Goal: Task Accomplishment & Management: Complete application form

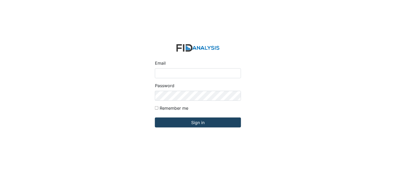
type input "[PERSON_NAME][EMAIL_ADDRESS][DOMAIN_NAME]"
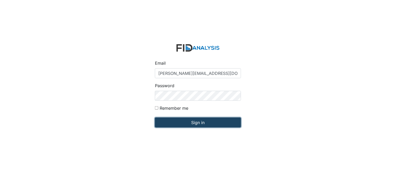
click at [201, 123] on input "Sign in" at bounding box center [198, 123] width 86 height 10
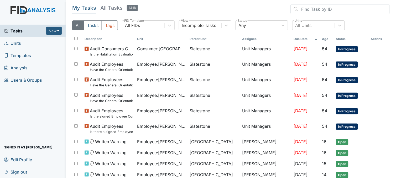
click at [18, 41] on span "Units" at bounding box center [12, 43] width 17 height 8
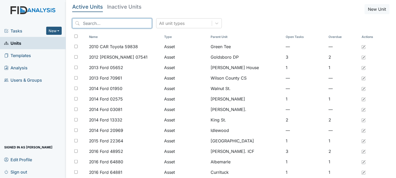
click at [124, 23] on input "search" at bounding box center [112, 23] width 80 height 10
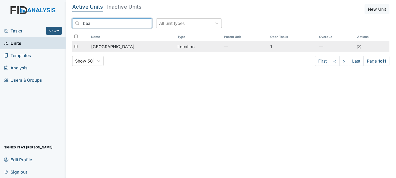
type input "bea"
click at [116, 46] on span "[GEOGRAPHIC_DATA]" at bounding box center [112, 47] width 43 height 6
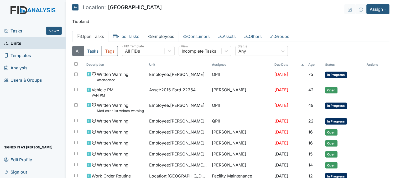
click at [167, 37] on link "Employees" at bounding box center [160, 36] width 35 height 11
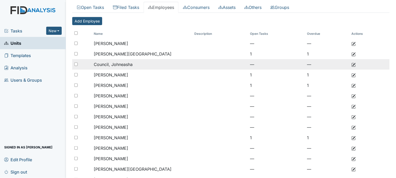
scroll to position [58, 0]
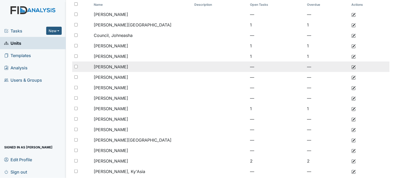
click at [117, 69] on span "[PERSON_NAME]" at bounding box center [111, 66] width 34 height 5
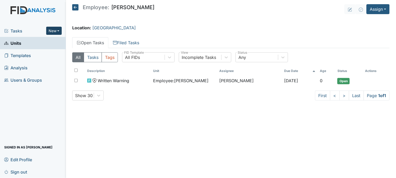
click at [59, 30] on button "New" at bounding box center [54, 31] width 16 height 8
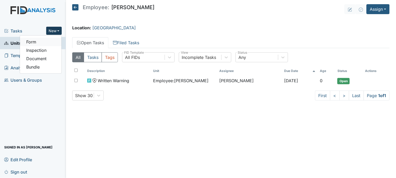
click at [51, 41] on link "Form" at bounding box center [40, 42] width 41 height 8
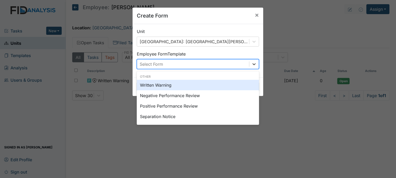
click at [253, 63] on icon at bounding box center [253, 64] width 5 height 5
click at [169, 84] on div "Written Warning" at bounding box center [198, 85] width 122 height 10
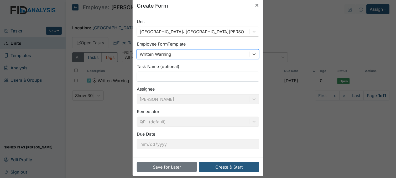
scroll to position [16, 0]
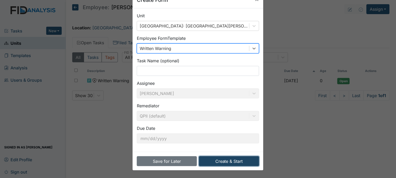
click at [223, 159] on button "Create & Start" at bounding box center [229, 162] width 60 height 10
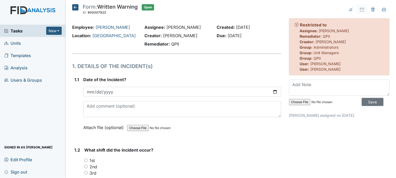
click at [17, 29] on span "Tasks" at bounding box center [25, 31] width 42 height 6
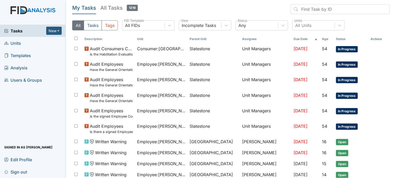
click at [17, 40] on span "Units" at bounding box center [12, 43] width 17 height 8
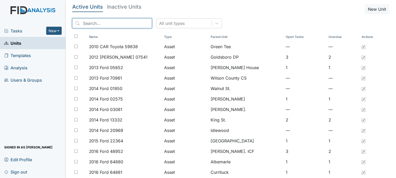
click at [95, 21] on input "search" at bounding box center [112, 23] width 80 height 10
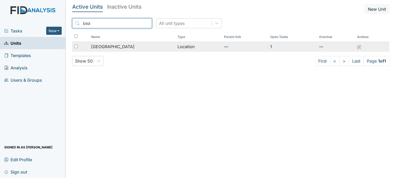
type input "bea"
click at [106, 44] on span "[GEOGRAPHIC_DATA]" at bounding box center [112, 47] width 43 height 6
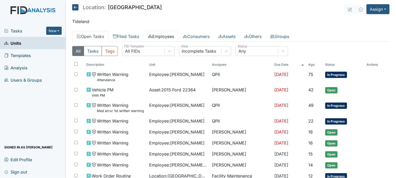
click at [171, 35] on link "Employees" at bounding box center [160, 36] width 35 height 11
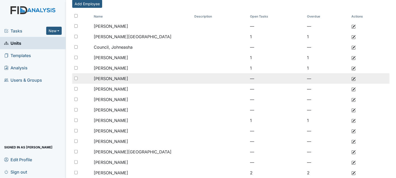
scroll to position [58, 0]
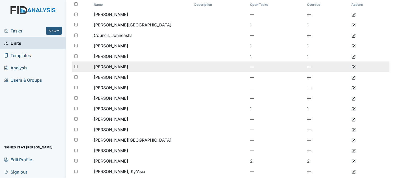
click at [115, 67] on span "[PERSON_NAME]" at bounding box center [111, 66] width 34 height 5
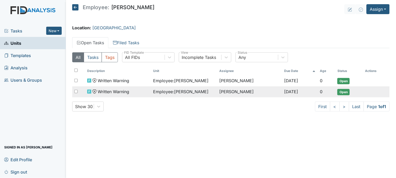
click at [162, 92] on span "Employee : Glover, Regina" at bounding box center [180, 92] width 55 height 6
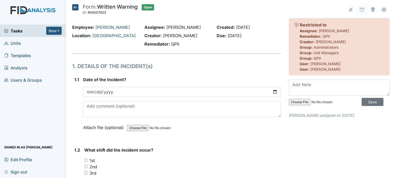
click at [75, 8] on icon at bounding box center [75, 7] width 6 height 6
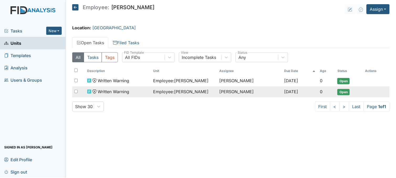
click at [172, 94] on span "Employee : Glover, Regina" at bounding box center [180, 92] width 55 height 6
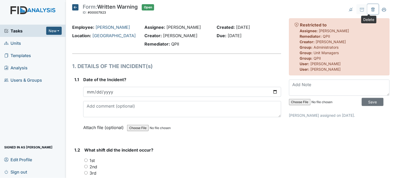
click at [367, 7] on button at bounding box center [372, 9] width 11 height 10
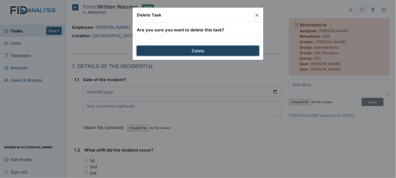
click at [183, 49] on input "Delete" at bounding box center [198, 51] width 122 height 10
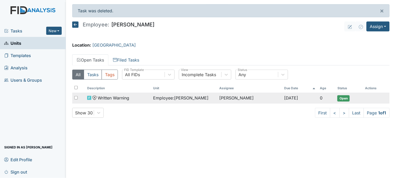
click at [344, 99] on span "Open" at bounding box center [343, 98] width 12 height 6
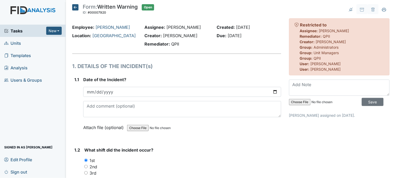
click at [74, 7] on icon at bounding box center [75, 7] width 6 height 6
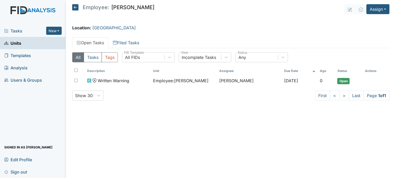
click at [25, 33] on span "Tasks" at bounding box center [25, 31] width 42 height 6
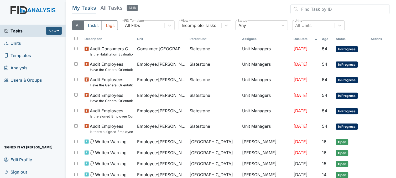
click at [24, 42] on link "Units" at bounding box center [33, 43] width 66 height 12
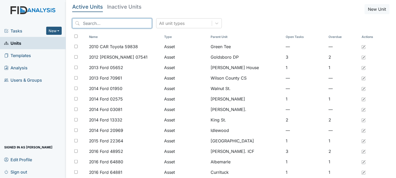
click at [97, 23] on input "search" at bounding box center [112, 23] width 80 height 10
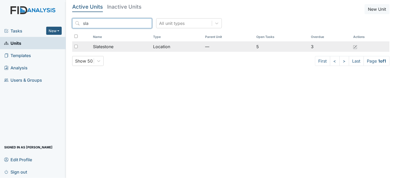
type input "sla"
click at [112, 46] on span "Slatestone" at bounding box center [103, 47] width 20 height 6
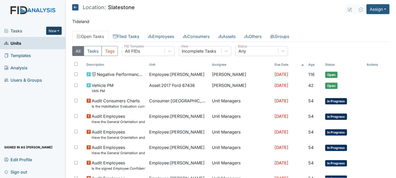
click at [54, 32] on button "New" at bounding box center [54, 31] width 16 height 8
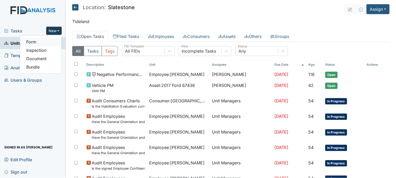
click at [49, 38] on link "Form" at bounding box center [40, 42] width 41 height 8
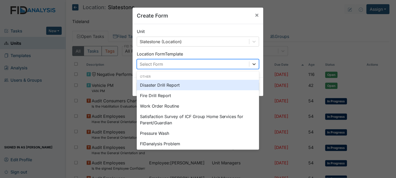
click at [251, 67] on icon at bounding box center [253, 64] width 5 height 5
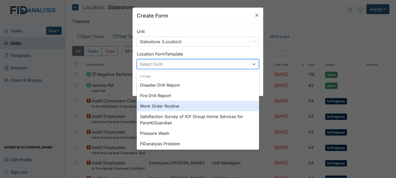
click at [166, 106] on div "Work Order Routine" at bounding box center [198, 106] width 122 height 10
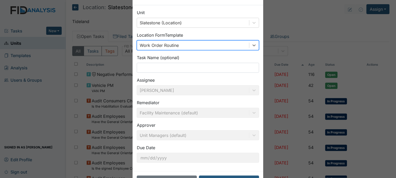
scroll to position [39, 0]
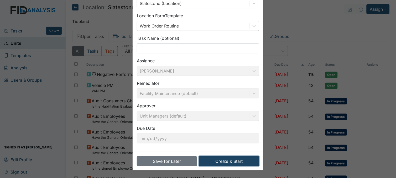
click at [227, 159] on button "Create & Start" at bounding box center [229, 162] width 60 height 10
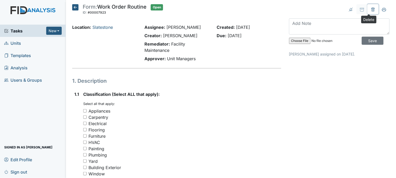
click at [372, 10] on icon at bounding box center [373, 10] width 2 height 2
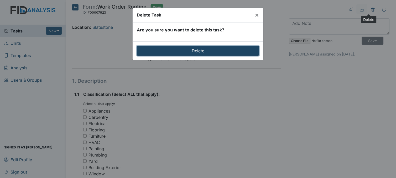
click at [213, 47] on input "Delete" at bounding box center [198, 51] width 122 height 10
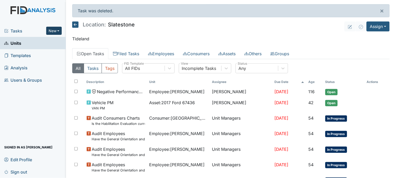
click at [54, 31] on button "New" at bounding box center [54, 31] width 16 height 8
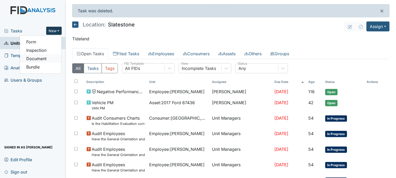
click at [41, 56] on link "Document" at bounding box center [40, 59] width 41 height 8
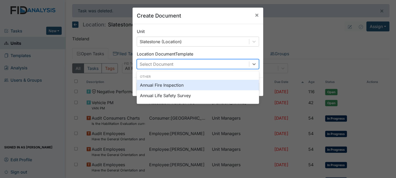
click at [205, 62] on div "Select Document" at bounding box center [193, 64] width 112 height 9
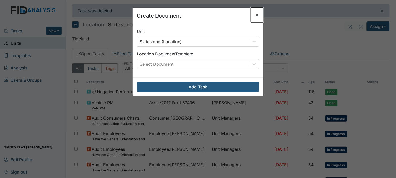
click at [255, 15] on span "×" at bounding box center [257, 15] width 4 height 8
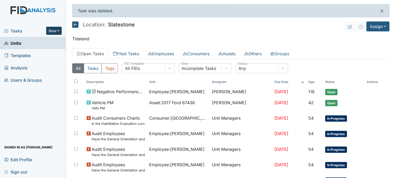
click at [53, 28] on button "New" at bounding box center [54, 31] width 16 height 8
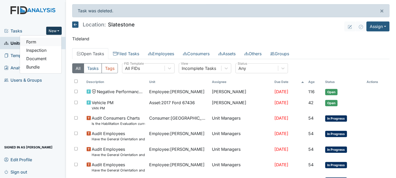
click at [45, 41] on link "Form" at bounding box center [40, 42] width 41 height 8
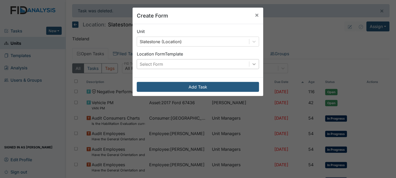
click at [251, 64] on icon at bounding box center [253, 64] width 5 height 5
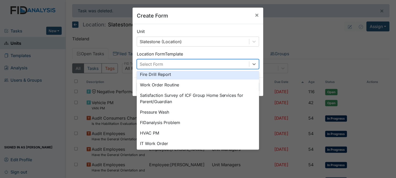
scroll to position [65, 0]
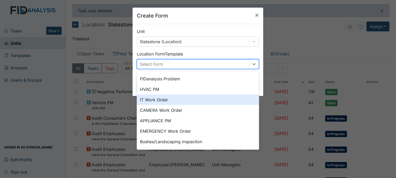
click at [167, 97] on div "IT Work Order" at bounding box center [198, 100] width 122 height 10
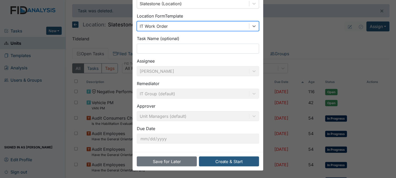
scroll to position [39, 0]
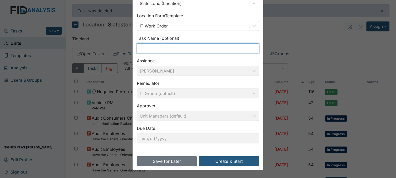
click at [184, 48] on input "text" at bounding box center [198, 49] width 122 height 10
type input "tablet case"
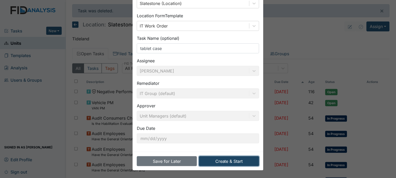
click at [232, 163] on button "Create & Start" at bounding box center [229, 162] width 60 height 10
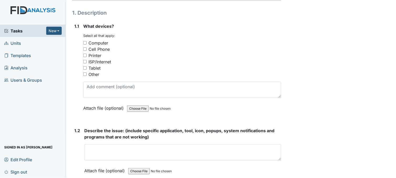
scroll to position [87, 0]
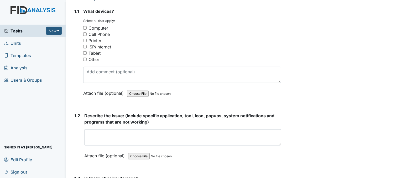
click at [84, 51] on input "Tablet" at bounding box center [84, 52] width 3 height 3
checkbox input "true"
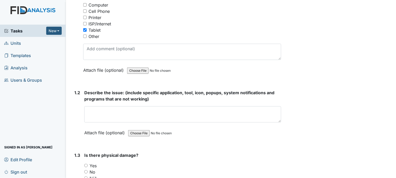
scroll to position [146, 0]
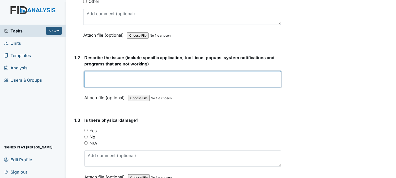
click at [146, 76] on textarea at bounding box center [182, 79] width 197 height 16
paste textarea "Galaxy Tab S7 FE case"
drag, startPoint x: 143, startPoint y: 76, endPoint x: 136, endPoint y: 79, distance: 7.7
click at [131, 74] on textarea "tablet case is broken. galaxy Galaxy Tab S7 FE case" at bounding box center [182, 79] width 197 height 16
drag, startPoint x: 179, startPoint y: 75, endPoint x: 168, endPoint y: 76, distance: 11.0
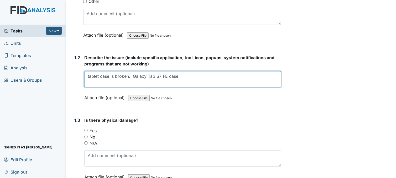
click at [168, 76] on textarea "tablet case is broken. Galaxy Tab S7 FE case" at bounding box center [182, 79] width 197 height 16
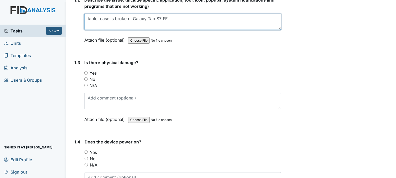
scroll to position [204, 0]
type textarea "tablet case is broken. Galaxy Tab S7 FE"
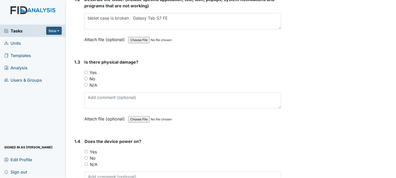
click at [86, 78] on input "No" at bounding box center [85, 78] width 3 height 3
radio input "true"
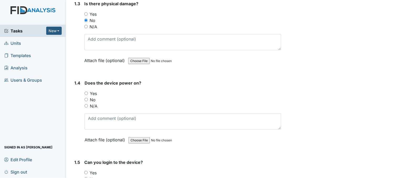
scroll to position [291, 0]
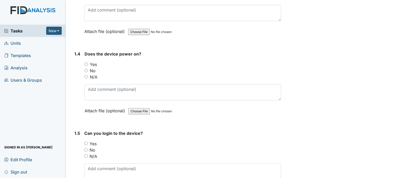
click at [87, 64] on input "Yes" at bounding box center [85, 64] width 3 height 3
radio input "true"
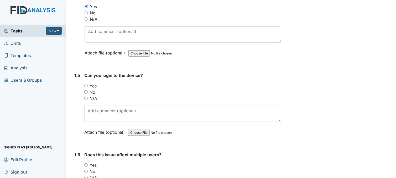
scroll to position [350, 0]
click at [87, 84] on input "Yes" at bounding box center [85, 85] width 3 height 3
radio input "true"
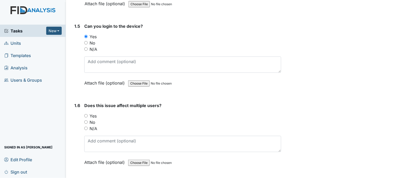
scroll to position [416, 0]
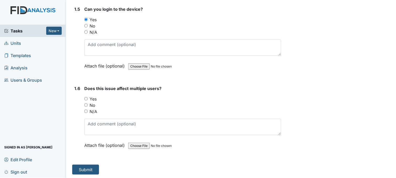
click at [86, 98] on input "Yes" at bounding box center [85, 98] width 3 height 3
radio input "true"
click at [85, 110] on input "N/A" at bounding box center [85, 111] width 3 height 3
radio input "true"
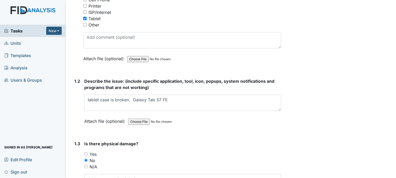
scroll to position [204, 0]
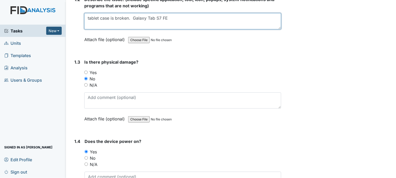
click at [132, 16] on textarea "tablet case is broken. Galaxy Tab S7 FE" at bounding box center [182, 21] width 197 height 16
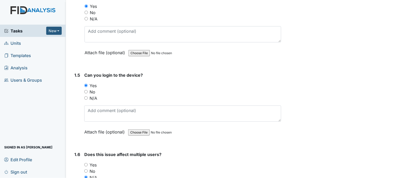
scroll to position [416, 0]
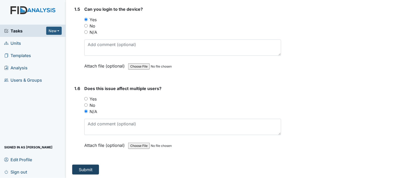
type textarea "tablet case is broken, need replacement for Galaxy Tab S7 FE"
click at [91, 170] on button "Submit" at bounding box center [85, 170] width 27 height 10
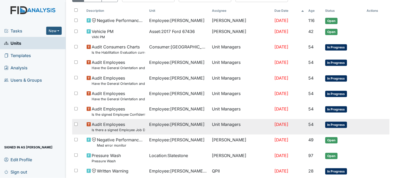
scroll to position [58, 0]
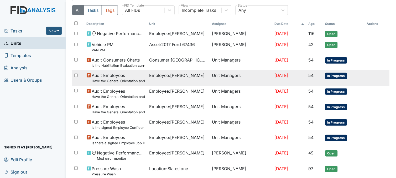
click at [166, 79] on span "Employee : [PERSON_NAME]" at bounding box center [176, 75] width 55 height 6
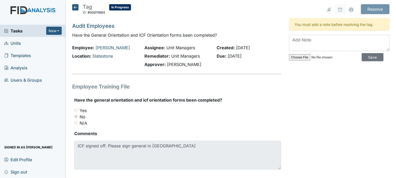
click at [75, 8] on icon at bounding box center [75, 7] width 6 height 6
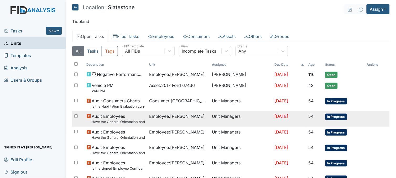
click at [180, 119] on span "Employee : Smith, Regina" at bounding box center [176, 116] width 55 height 6
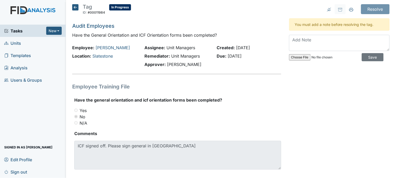
click at [75, 6] on icon at bounding box center [75, 7] width 6 height 6
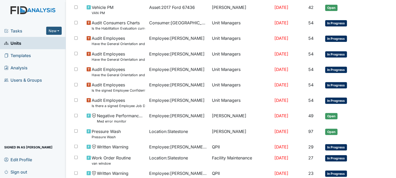
scroll to position [84, 0]
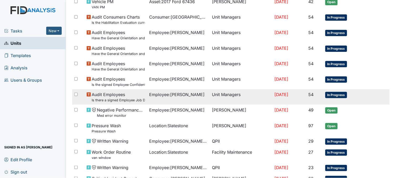
click at [178, 100] on td "Employee : Williams, Shanula" at bounding box center [178, 96] width 63 height 15
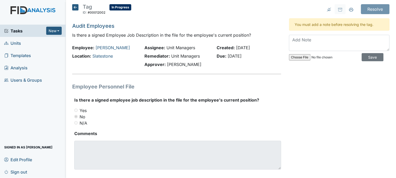
click at [75, 8] on icon at bounding box center [75, 7] width 6 height 6
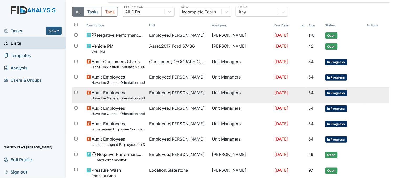
scroll to position [29, 0]
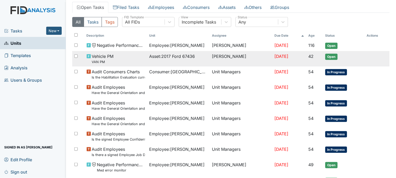
click at [175, 61] on td "Asset : 2017 Ford 67436" at bounding box center [178, 58] width 63 height 15
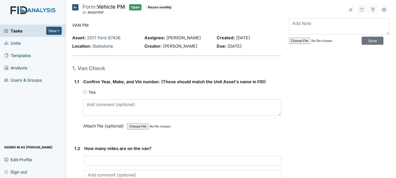
click at [77, 8] on icon at bounding box center [75, 7] width 6 height 6
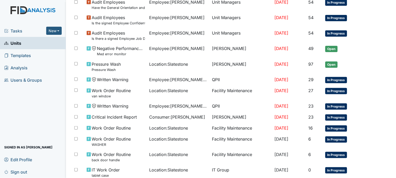
scroll to position [175, 0]
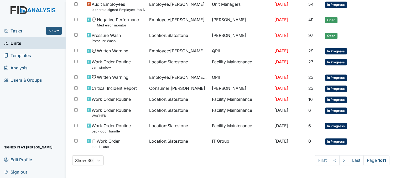
click at [16, 31] on span "Tasks" at bounding box center [25, 31] width 42 height 6
